Goal: Transaction & Acquisition: Purchase product/service

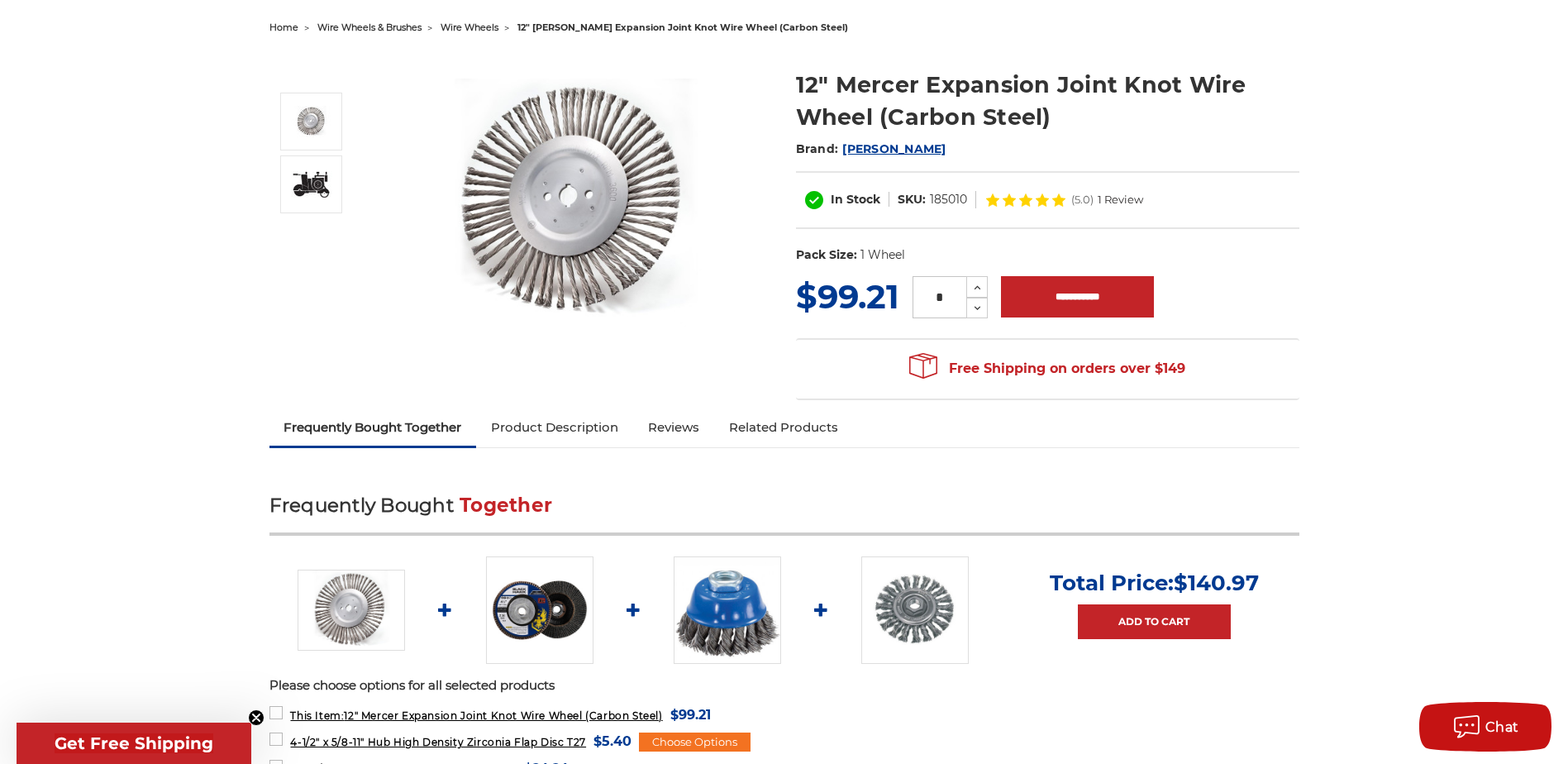
scroll to position [83, 0]
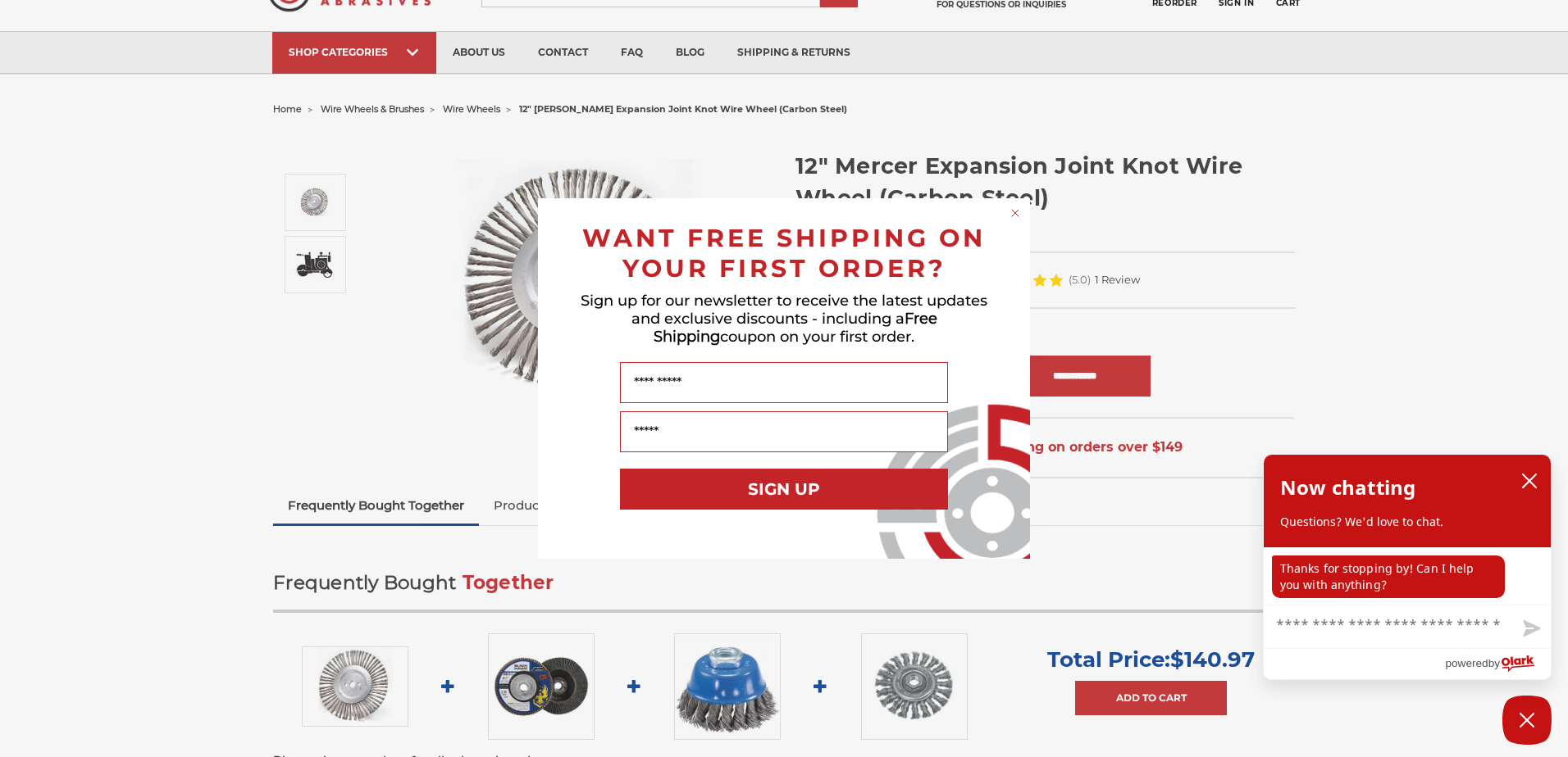
click at [447, 410] on div "Close dialog WANT FREE SHIPPING ON YOUR FIRST ORDER? Sign up for our newsletter…" at bounding box center [784, 378] width 1568 height 757
click at [1016, 210] on circle "Close dialog" at bounding box center [1016, 214] width 16 height 16
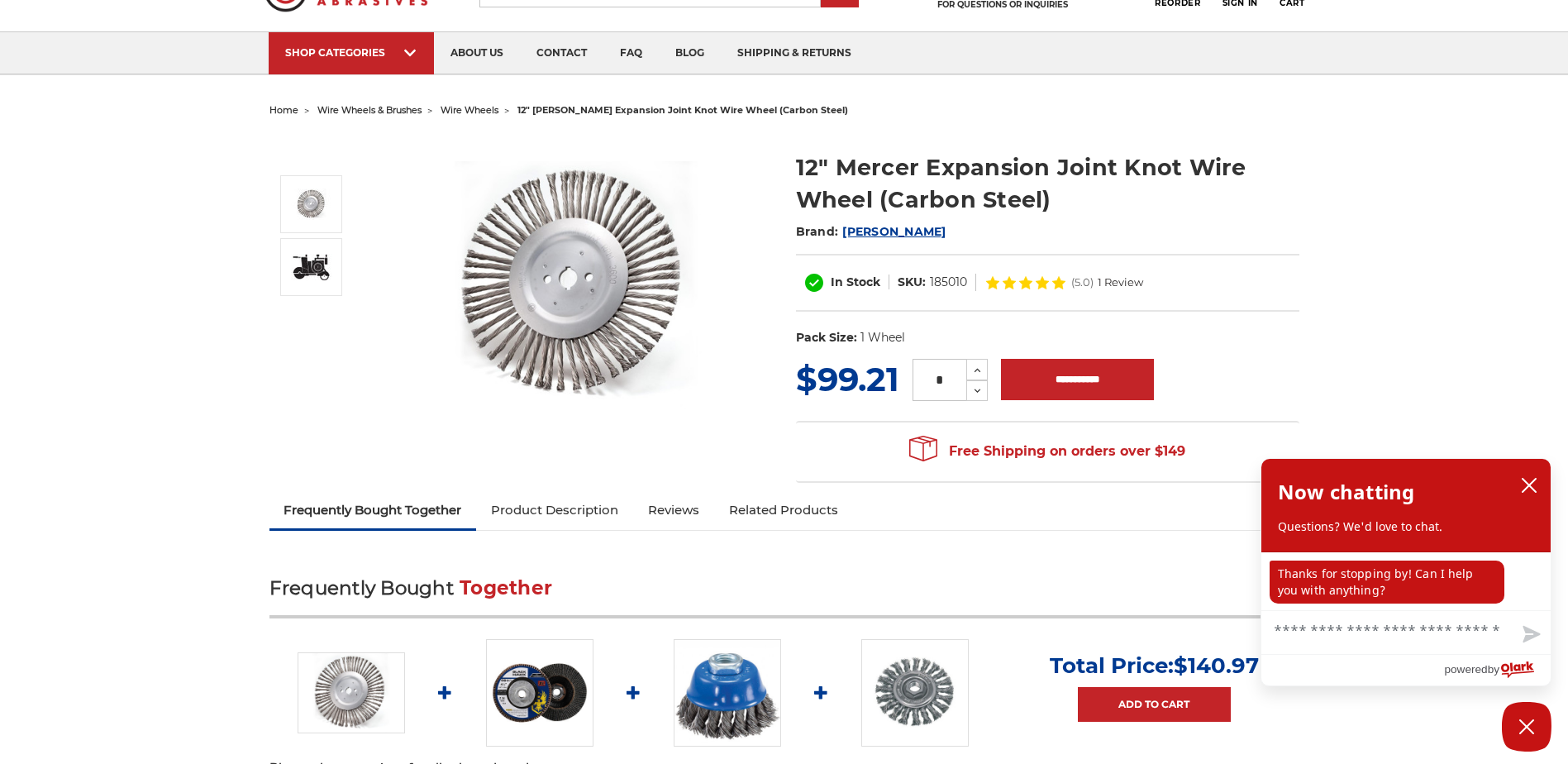
click at [570, 511] on link "Product Description" at bounding box center [554, 510] width 157 height 36
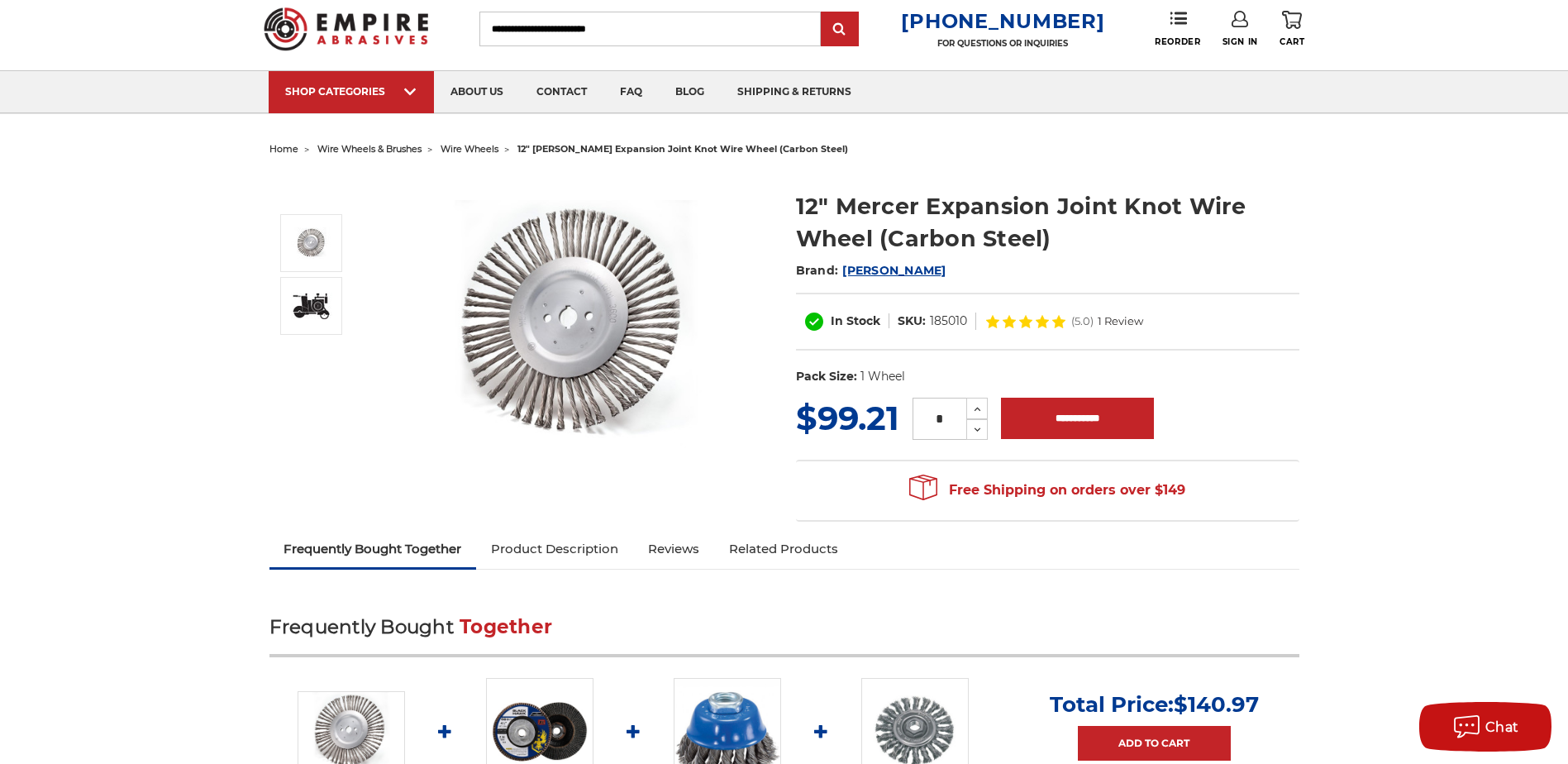
scroll to position [6, 0]
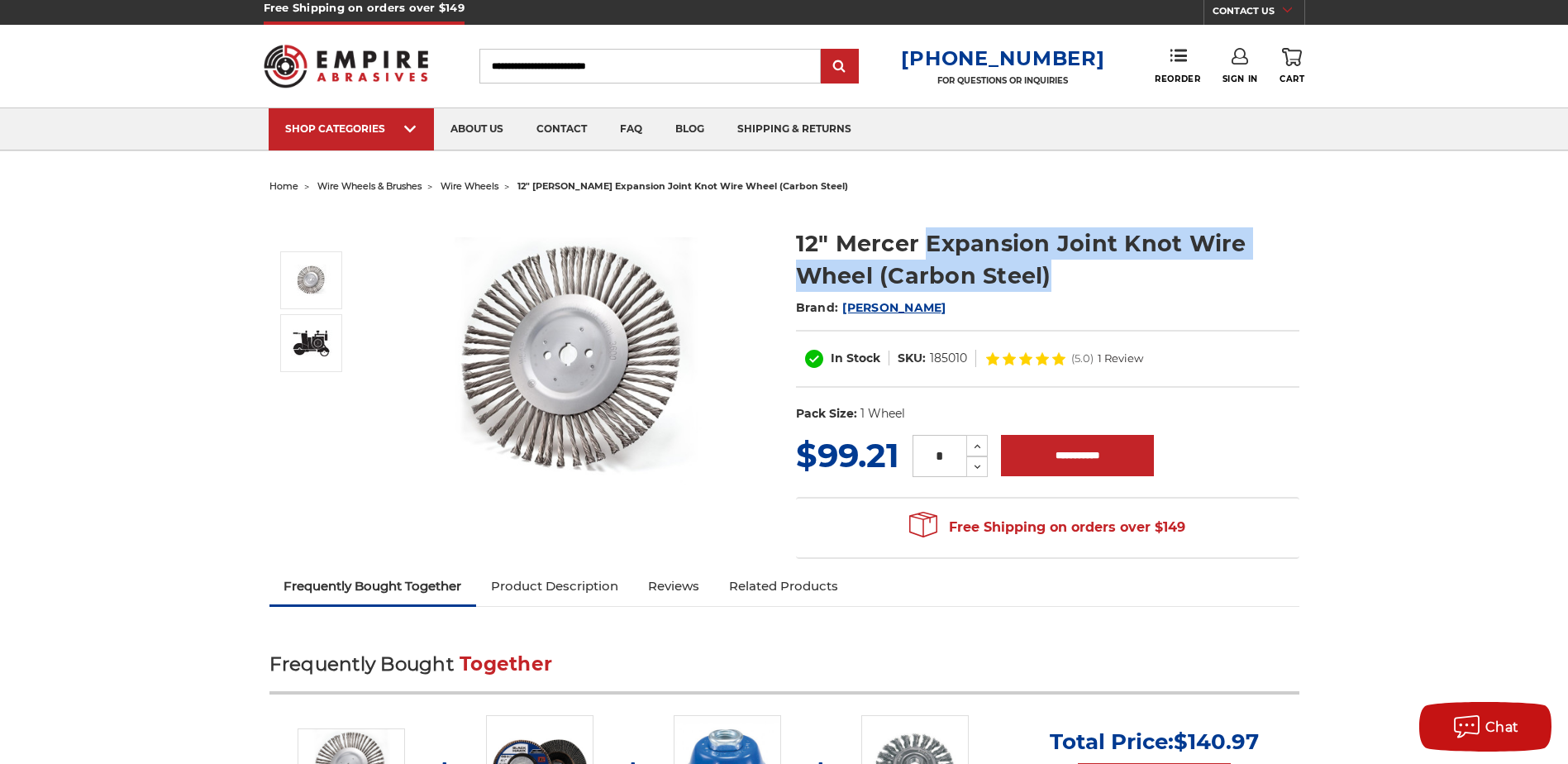
drag, startPoint x: 923, startPoint y: 243, endPoint x: 1205, endPoint y: 268, distance: 283.1
click at [1205, 268] on h1 "12" Mercer Expansion Joint Knot Wire Wheel (Carbon Steel)" at bounding box center [1048, 260] width 503 height 64
copy h1 "Expansion Joint Knot Wire Wheel (Carbon Steel)"
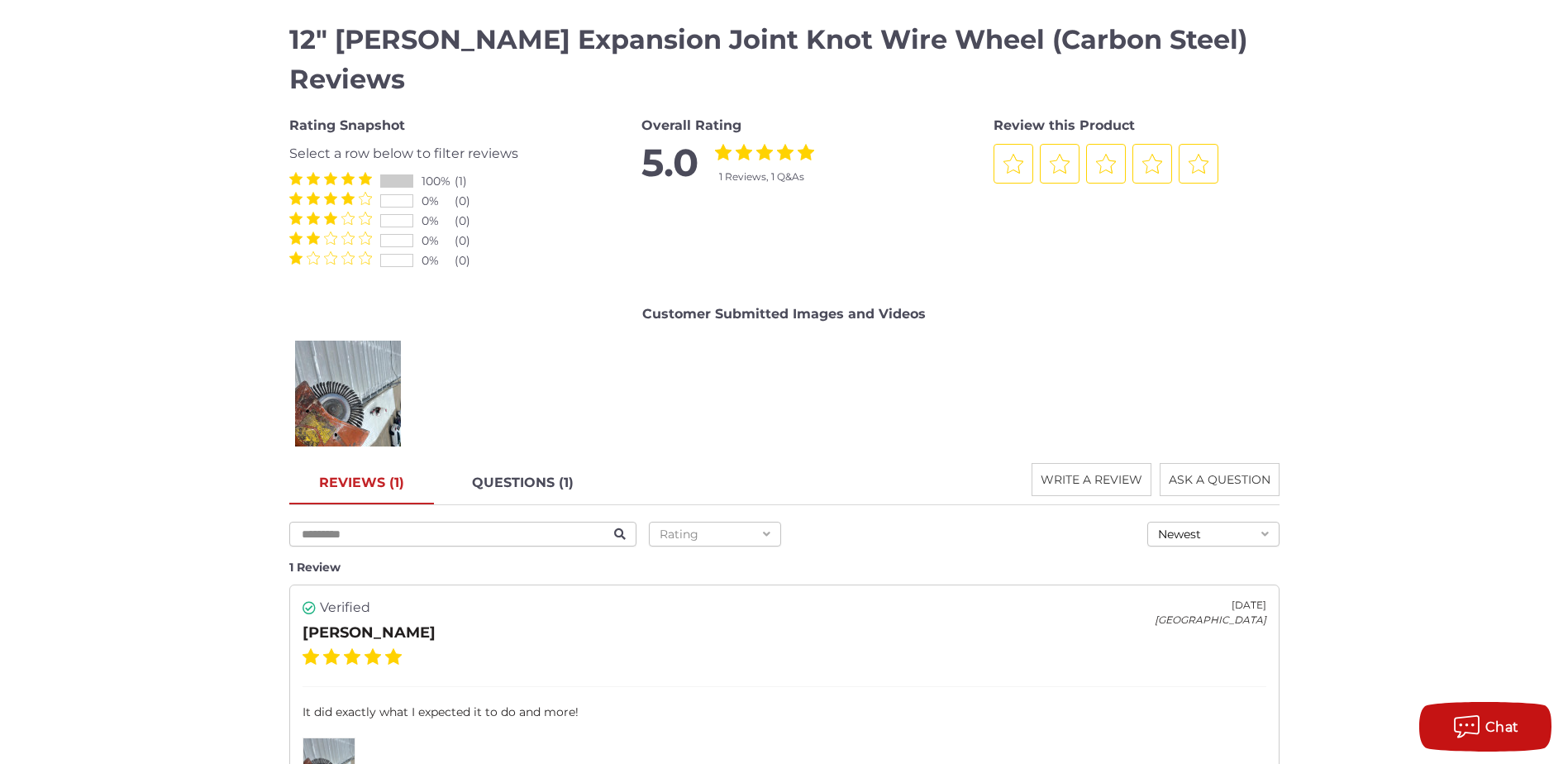
scroll to position [1495, 0]
